Goal: Task Accomplishment & Management: Manage account settings

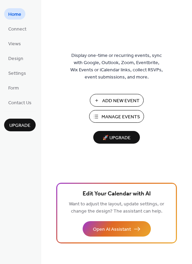
click at [124, 117] on span "Manage Events" at bounding box center [121, 117] width 38 height 7
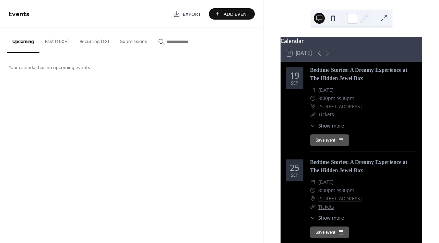
click at [87, 40] on button "Recurring (12)" at bounding box center [94, 40] width 40 height 24
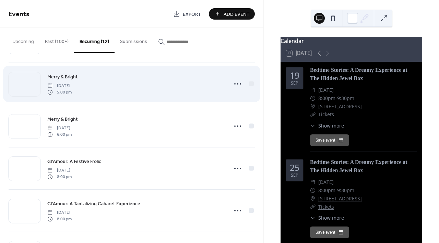
scroll to position [337, 0]
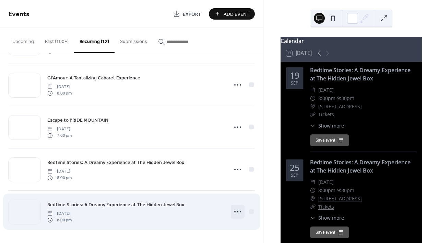
click at [238, 212] on icon at bounding box center [237, 211] width 11 height 11
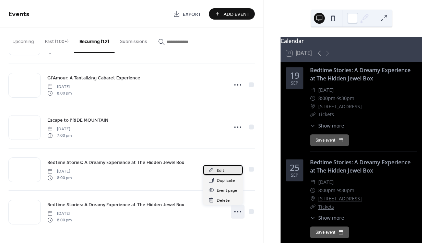
click at [217, 167] on div "Edit" at bounding box center [223, 170] width 40 height 10
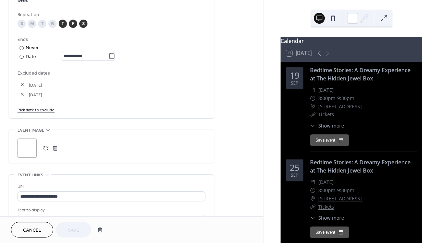
scroll to position [352, 0]
